Goal: Task Accomplishment & Management: Use online tool/utility

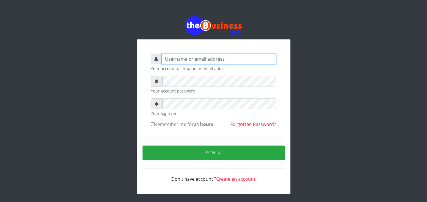
type input "Brownstelecom"
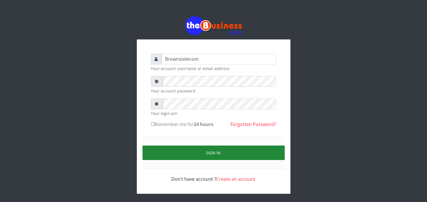
click at [166, 152] on button "Sign in" at bounding box center [213, 153] width 142 height 15
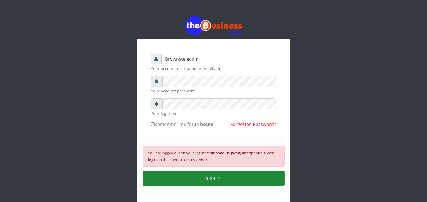
click at [180, 177] on button "SIGN IN" at bounding box center [213, 178] width 142 height 15
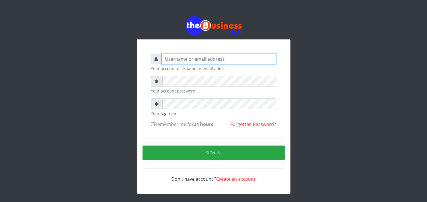
type input "Brownstelecom"
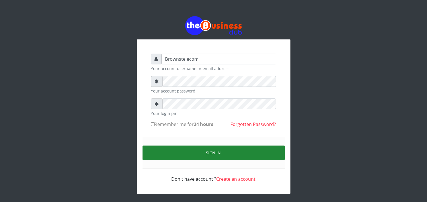
click at [171, 156] on button "Sign in" at bounding box center [213, 153] width 142 height 15
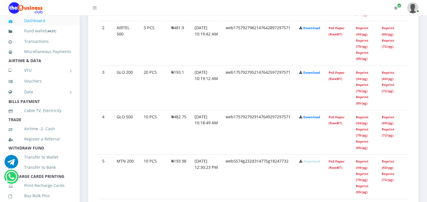
scroll to position [366, 0]
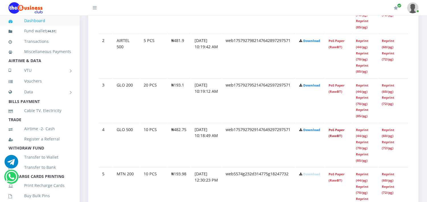
click at [334, 132] on link "PoS Paper (RawBT)" at bounding box center [336, 133] width 16 height 11
click at [334, 92] on link "PoS Paper (RawBT)" at bounding box center [336, 88] width 16 height 11
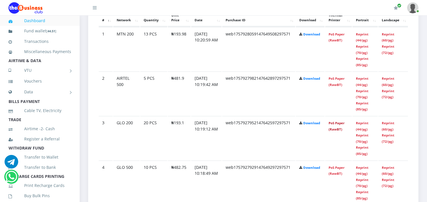
scroll to position [315, 0]
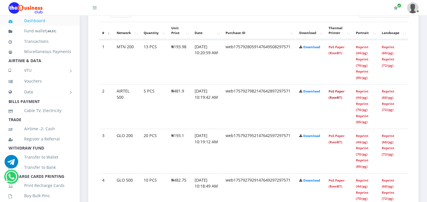
click at [336, 97] on link "PoS Paper (RawBT)" at bounding box center [336, 94] width 16 height 11
click at [332, 50] on link "PoS Paper (RawBT)" at bounding box center [336, 50] width 16 height 11
click at [340, 92] on link "PoS Paper (RawBT)" at bounding box center [336, 94] width 16 height 11
click at [339, 50] on link "PoS Paper (RawBT)" at bounding box center [336, 50] width 16 height 11
click at [249, 72] on td "web1757928059147649508297571" at bounding box center [258, 62] width 73 height 44
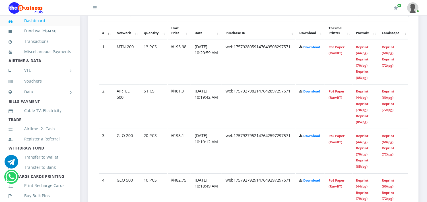
click at [249, 72] on td "web1757928059147649508297571" at bounding box center [258, 62] width 73 height 44
click at [335, 139] on link "PoS Paper (RawBT)" at bounding box center [336, 139] width 16 height 11
click at [336, 49] on td "PoS Paper (RawBT)" at bounding box center [338, 62] width 27 height 44
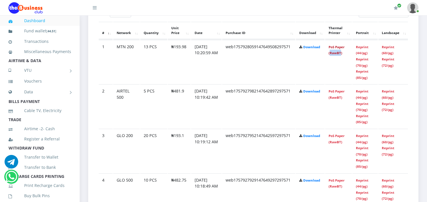
click at [335, 47] on link "PoS Paper (RawBT)" at bounding box center [336, 50] width 16 height 11
click at [336, 136] on link "PoS Paper (RawBT)" at bounding box center [336, 139] width 16 height 11
